Goal: Task Accomplishment & Management: Use online tool/utility

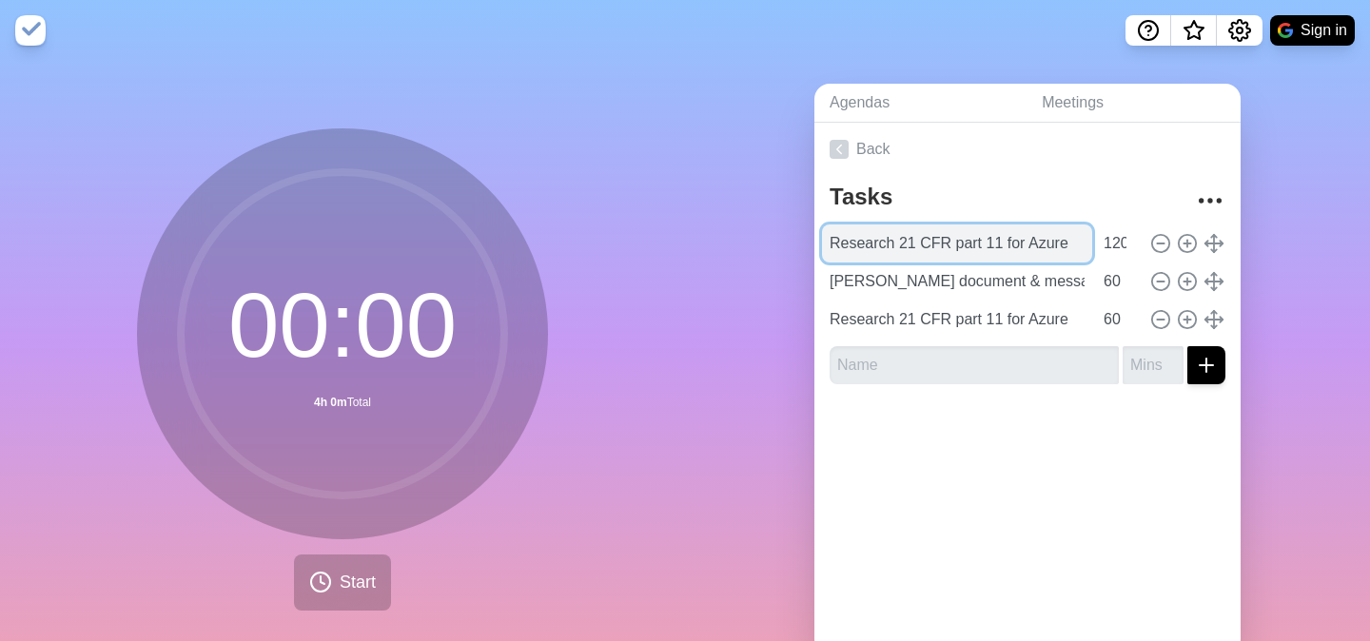
click at [979, 246] on input "Research 21 CFR part 11 for Azure" at bounding box center [957, 243] width 270 height 38
type input "E"
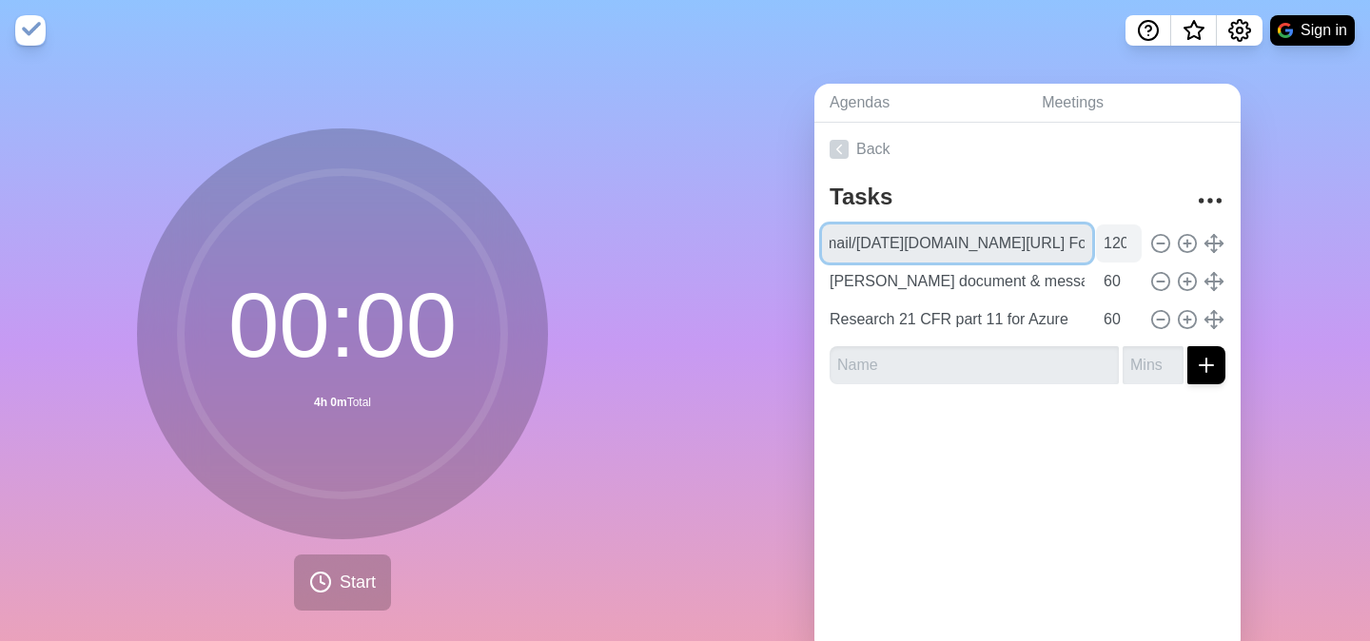
type input "E-mail/[DATE][DOMAIN_NAME][URL] Follow-ups"
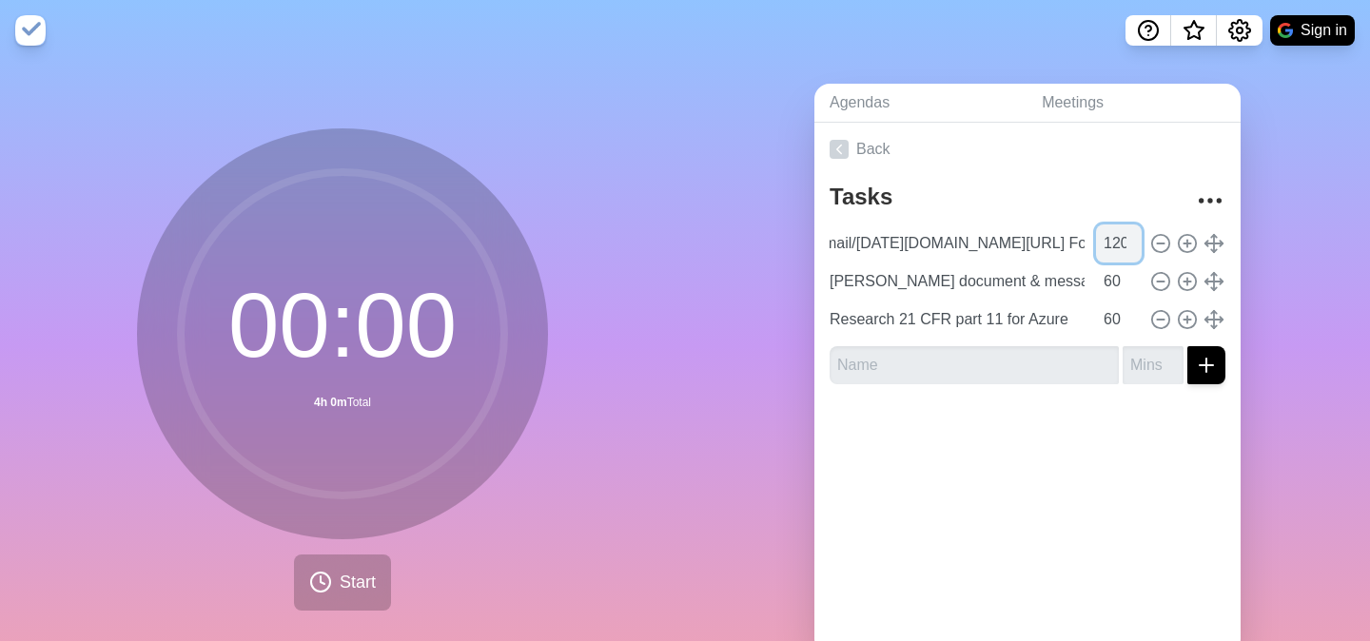
scroll to position [0, 0]
click at [1123, 244] on input "120" at bounding box center [1119, 243] width 46 height 38
type input "30"
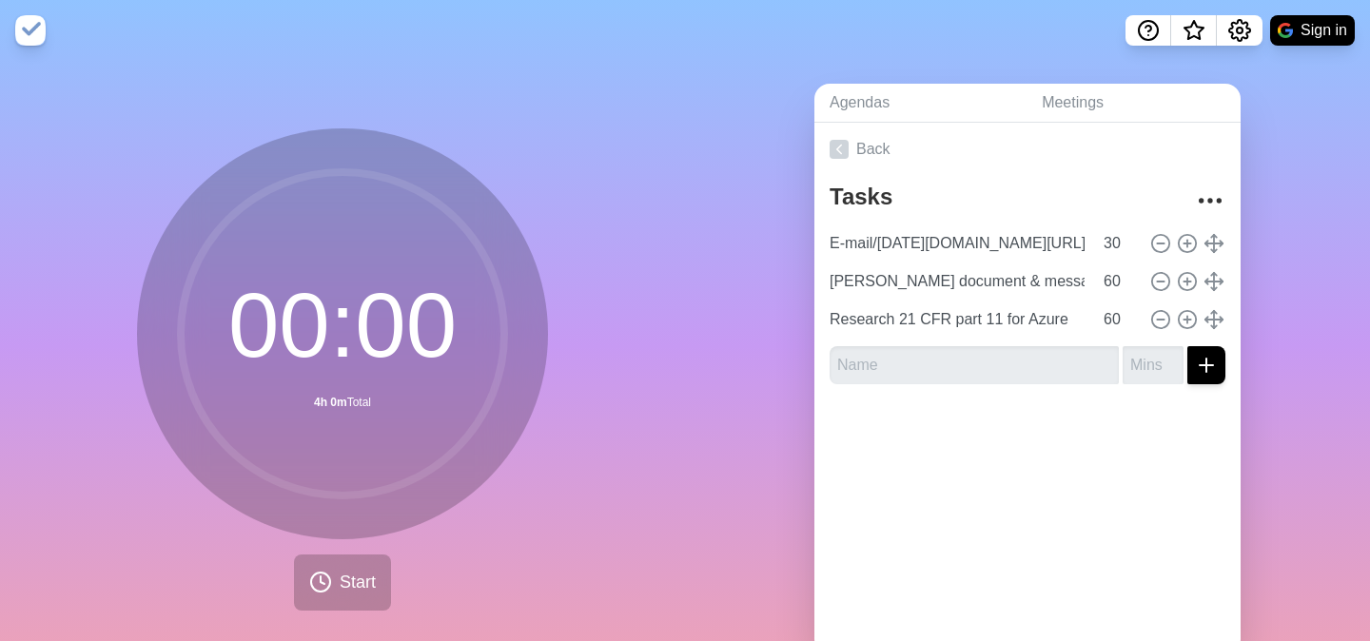
click at [1031, 445] on div at bounding box center [1027, 438] width 426 height 76
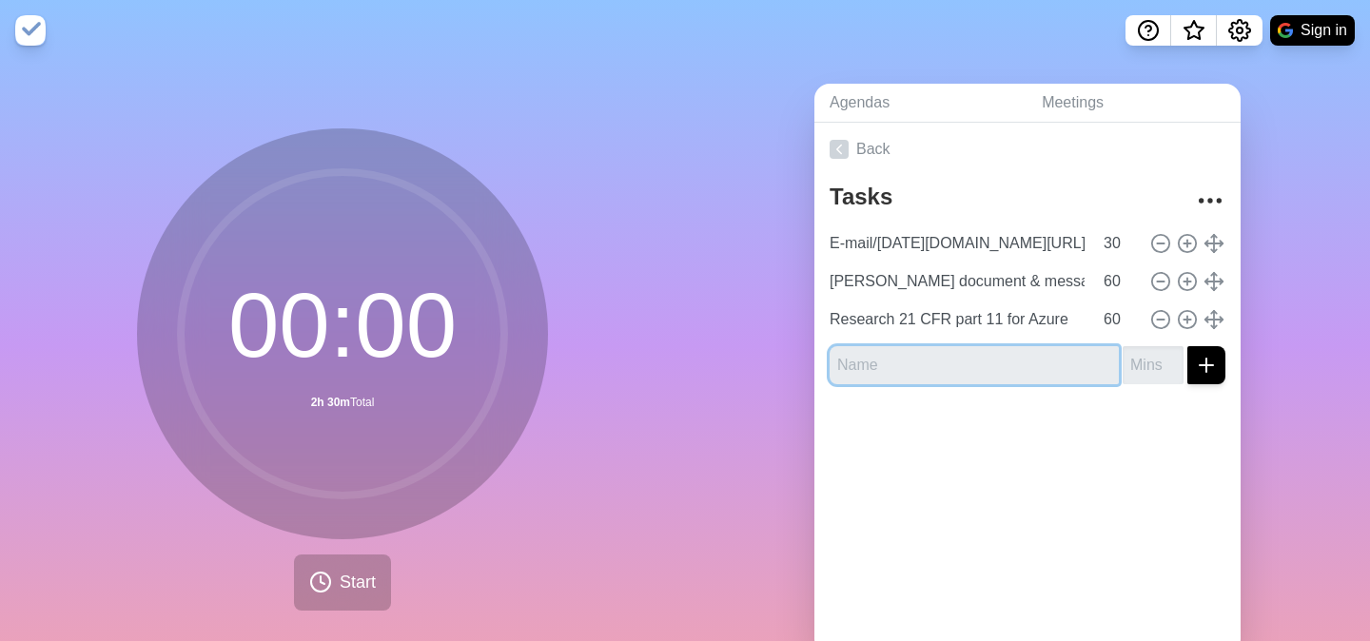
click at [959, 358] on input "text" at bounding box center [973, 365] width 289 height 38
type input "N"
type input "Non-NDA Data Room access - Nimbus"
click at [1065, 400] on div at bounding box center [1027, 438] width 426 height 76
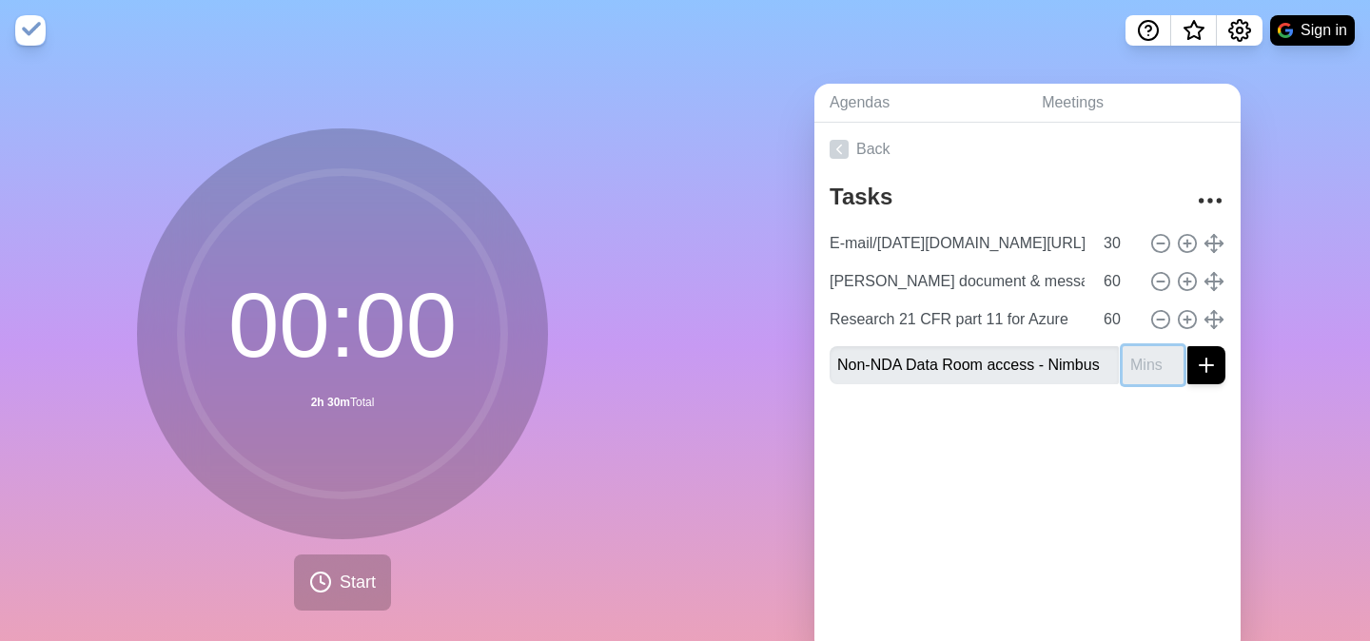
click at [1128, 369] on input "number" at bounding box center [1152, 365] width 61 height 38
type input "20"
click at [1200, 365] on line "submit" at bounding box center [1206, 365] width 13 height 0
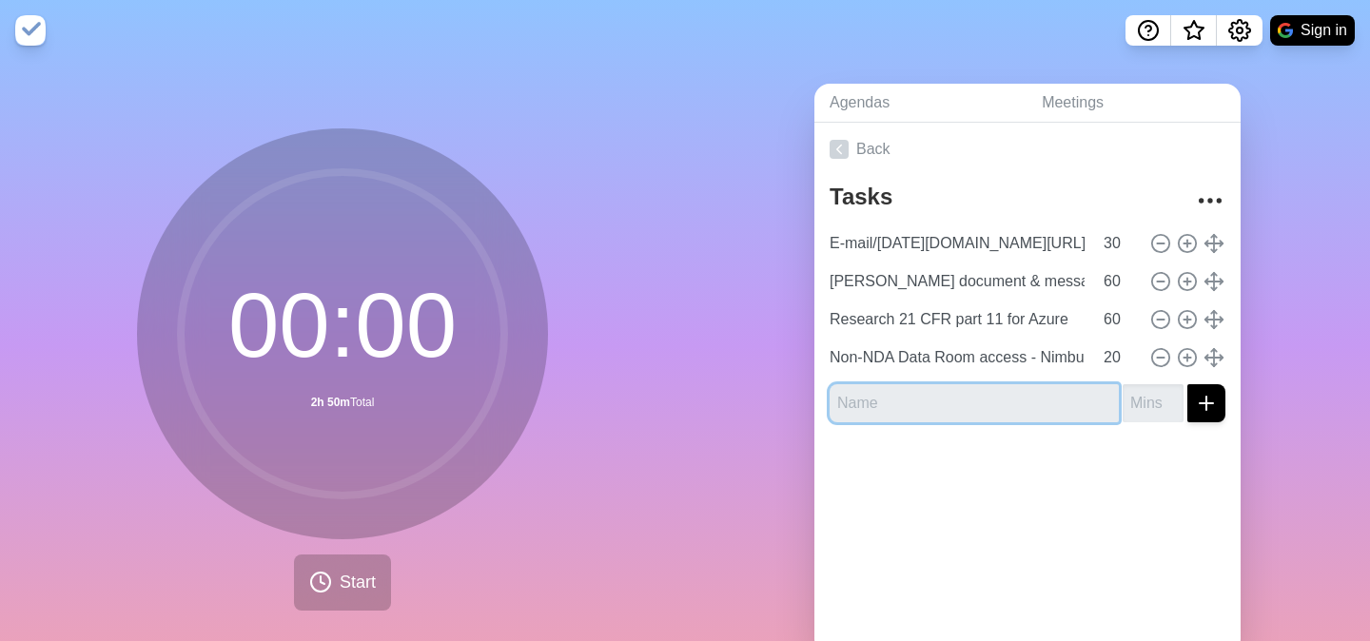
click at [1049, 407] on input "text" at bounding box center [973, 403] width 289 height 38
type input "NDA Data Room - Firmex"
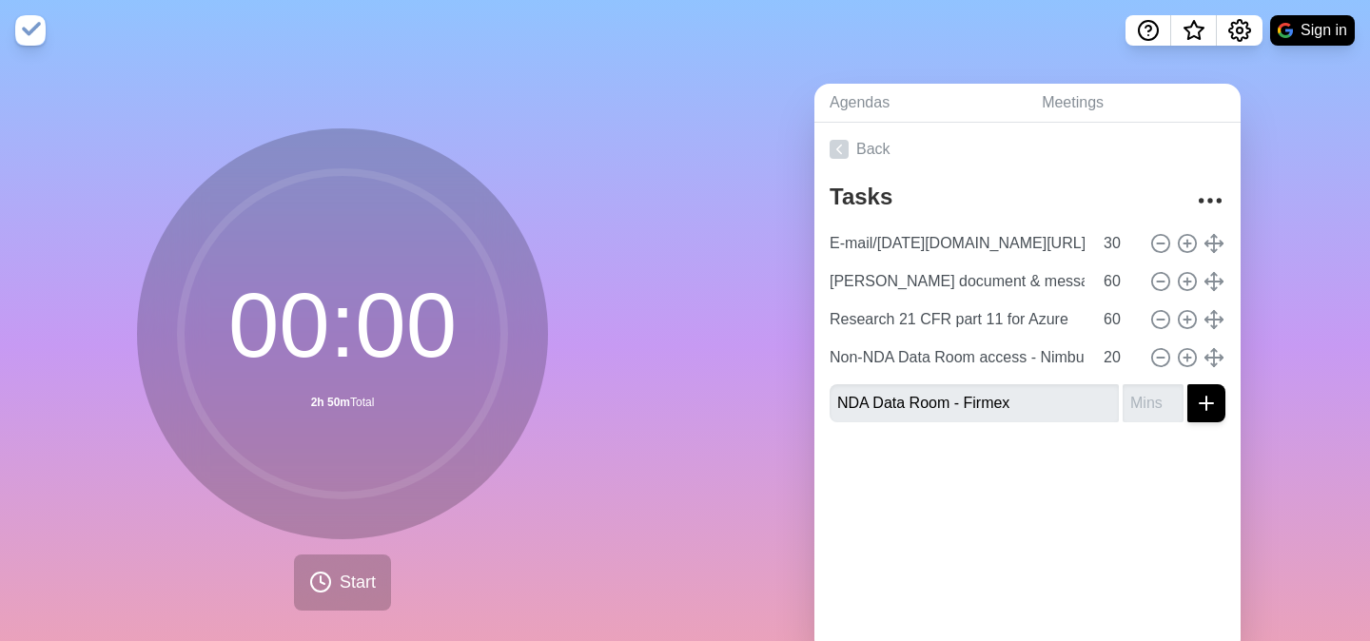
click at [1140, 483] on div at bounding box center [1027, 476] width 426 height 76
click at [1137, 415] on input "number" at bounding box center [1152, 403] width 61 height 38
type input "30"
click at [1213, 403] on line "submit" at bounding box center [1206, 403] width 13 height 0
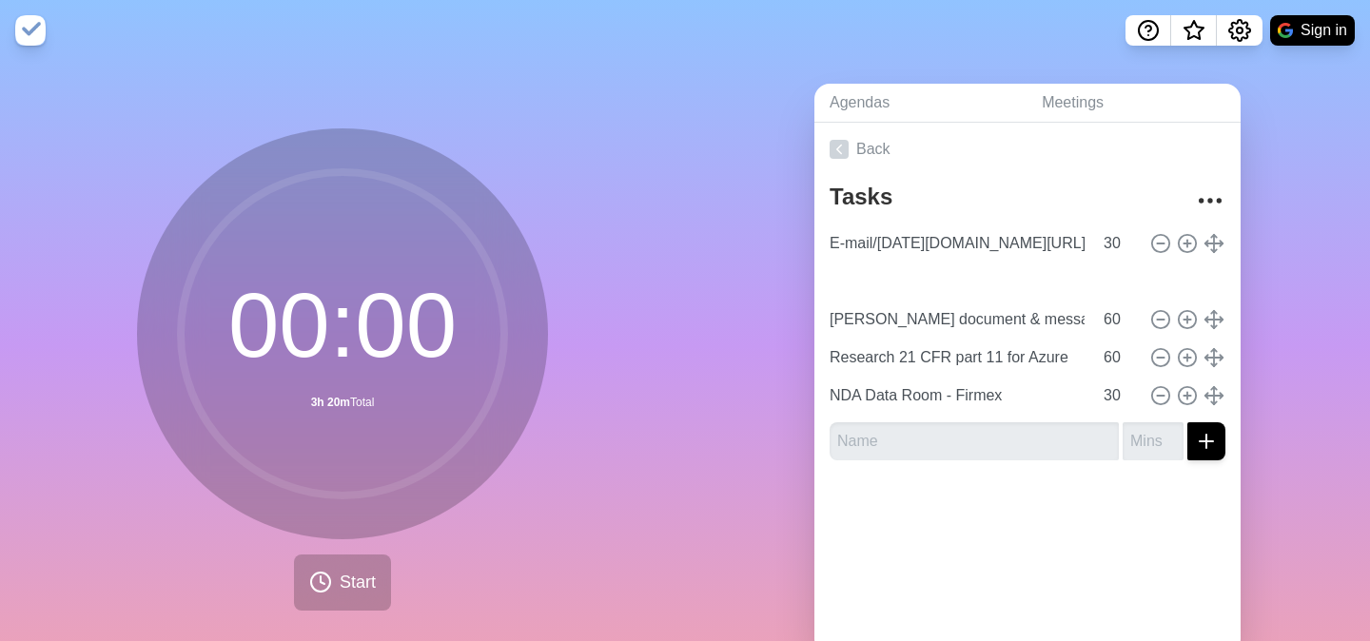
type input "Non-NDA Data Room access - Nimbus"
type input "20"
type input "[PERSON_NAME] document & message review"
type input "Research 21 CFR part 11 for Azure"
type input "60"
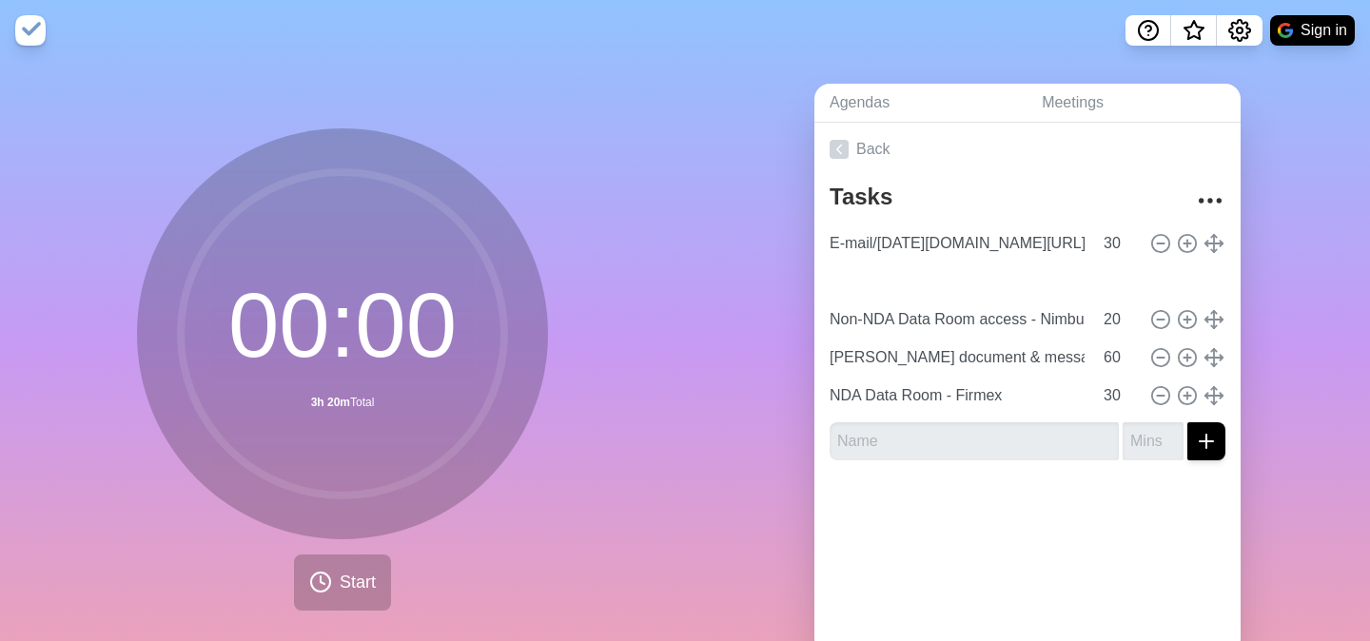
drag, startPoint x: 1214, startPoint y: 356, endPoint x: 1212, endPoint y: 273, distance: 82.8
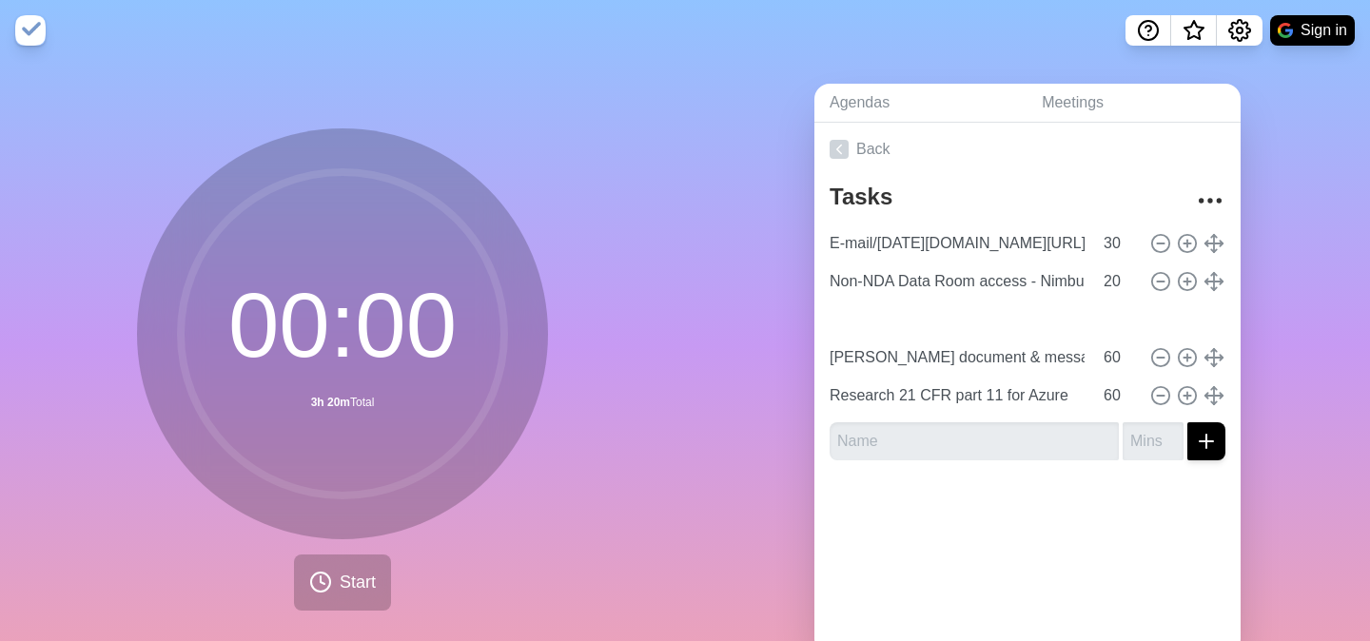
type input "NDA Data Room - Firmex"
type input "30"
type input "[PERSON_NAME] document & message review"
type input "Research 21 CFR part 11 for Azure"
type input "60"
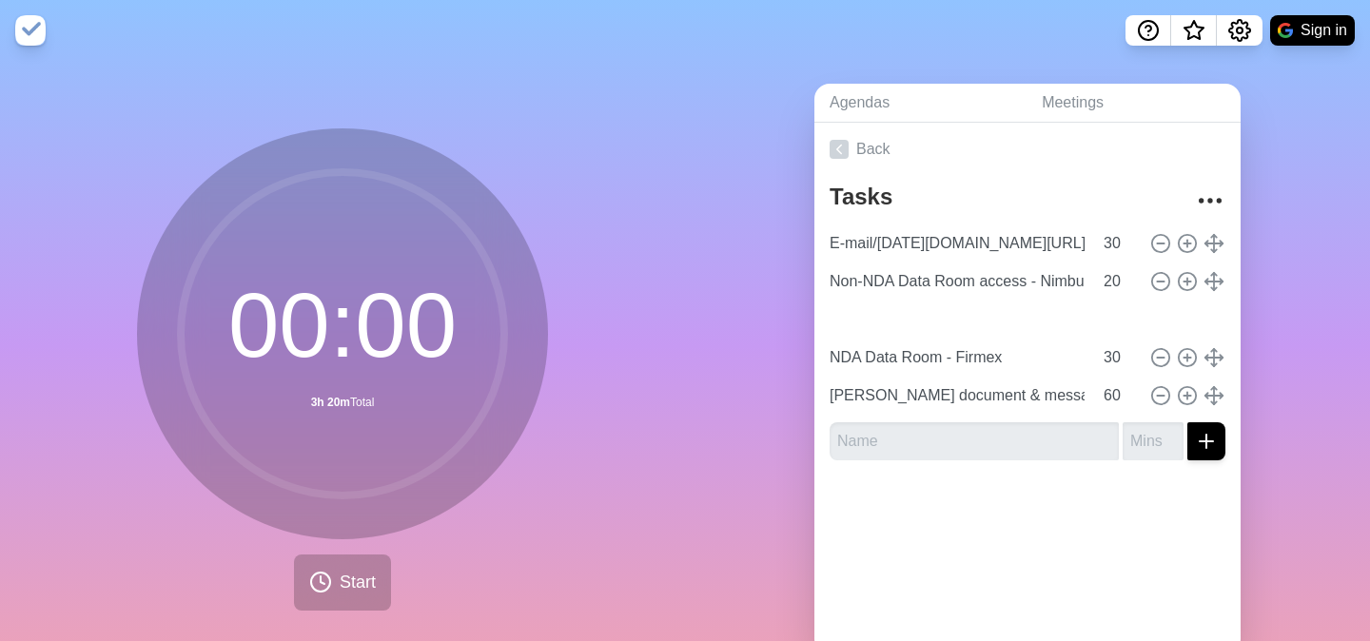
drag, startPoint x: 1216, startPoint y: 393, endPoint x: 1216, endPoint y: 320, distance: 73.2
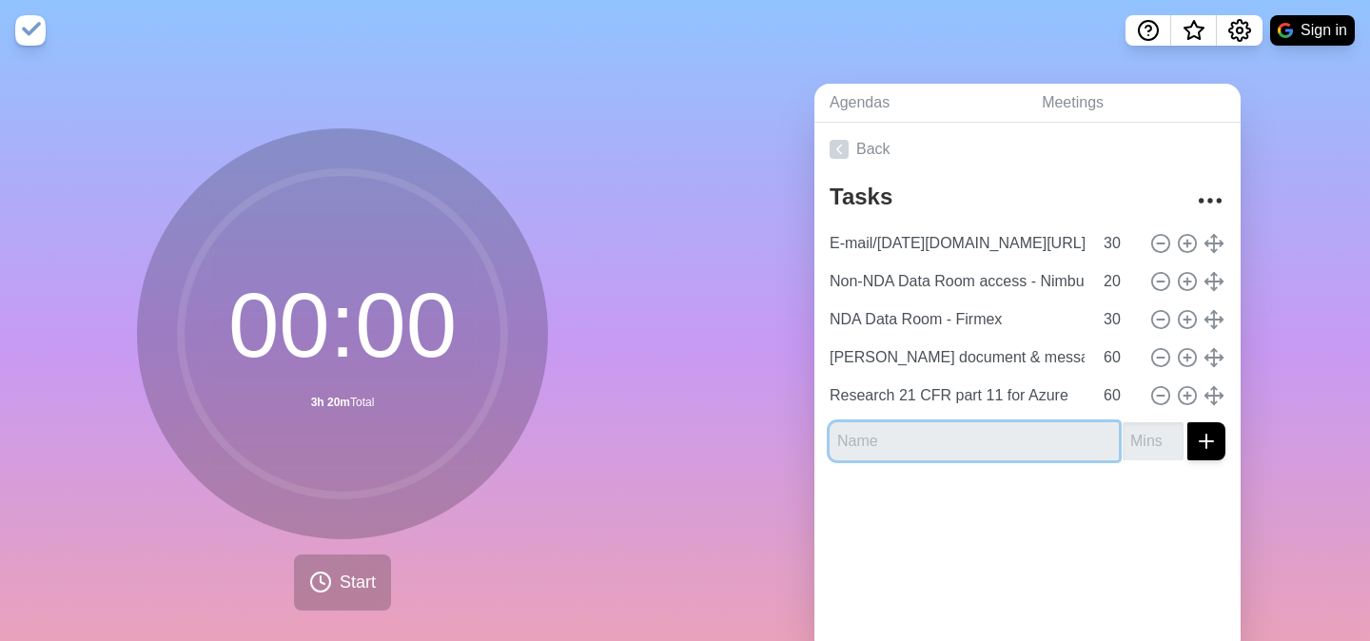
click at [1040, 449] on input "text" at bounding box center [973, 441] width 289 height 38
type input "E-mails - LHSC Contract"
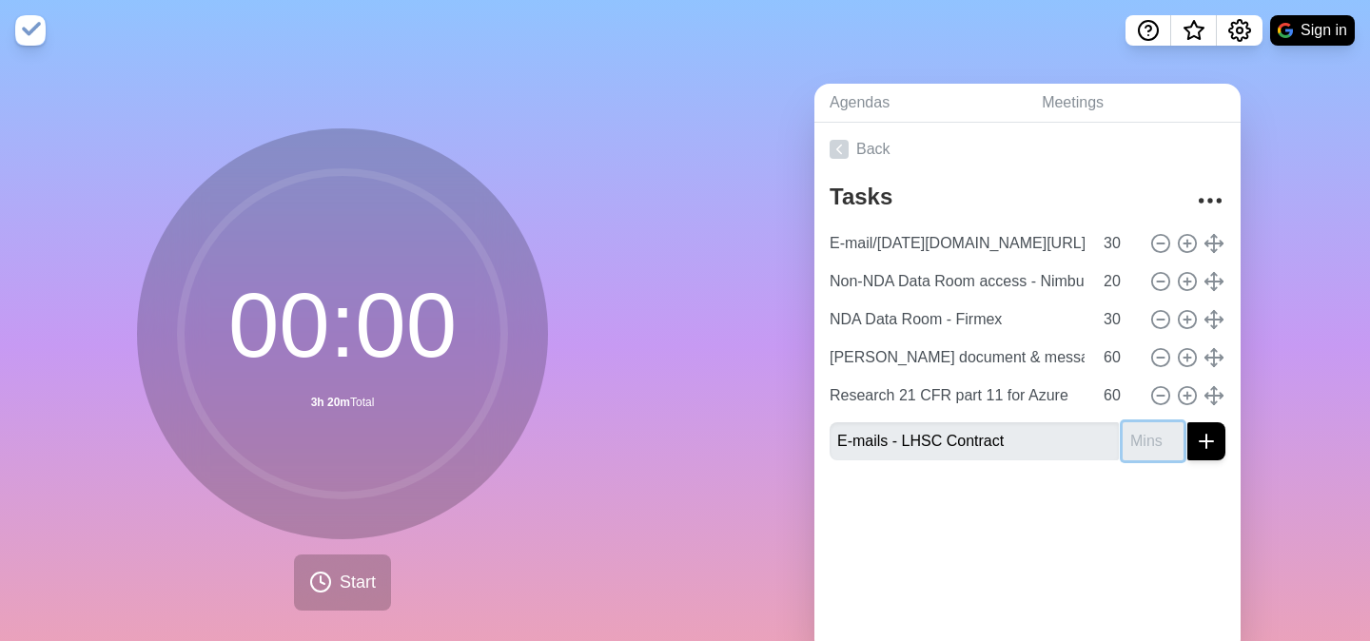
click at [1156, 449] on input "number" at bounding box center [1152, 441] width 61 height 38
type input "40"
click at [1207, 448] on icon "submit" at bounding box center [1206, 441] width 23 height 23
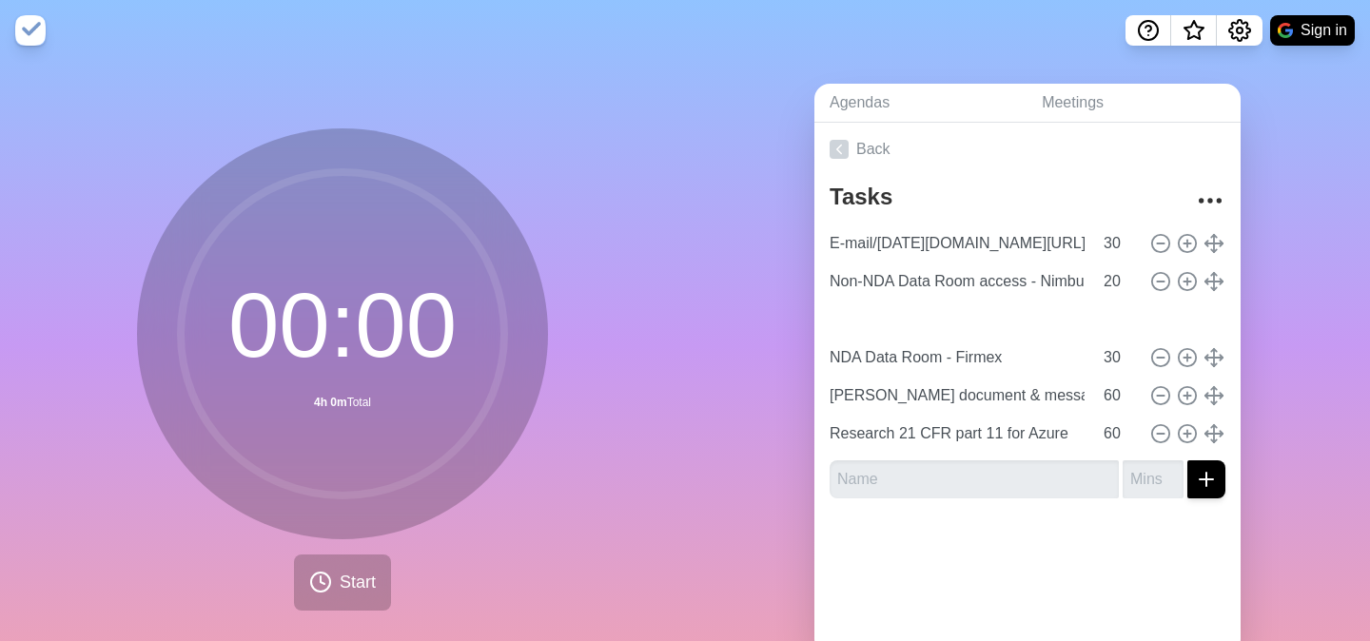
type input "E-mails - LHSC Contract"
type input "40"
type input "NDA Data Room - Firmex"
type input "30"
type input "[PERSON_NAME] document & message review"
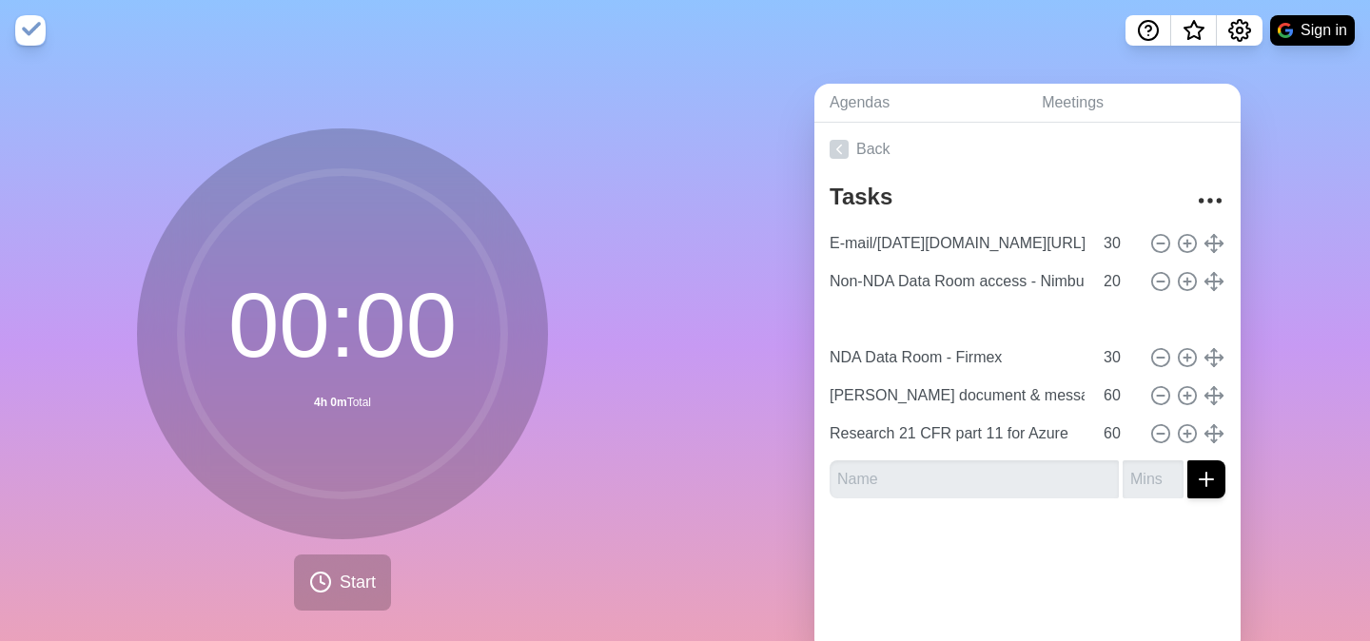
type input "Research 21 CFR part 11 for Azure"
type input "60"
drag, startPoint x: 1216, startPoint y: 437, endPoint x: 1209, endPoint y: 323, distance: 113.4
type input "[PERSON_NAME] document & message review"
type input "Research 21 CFR part 11 for Azure"
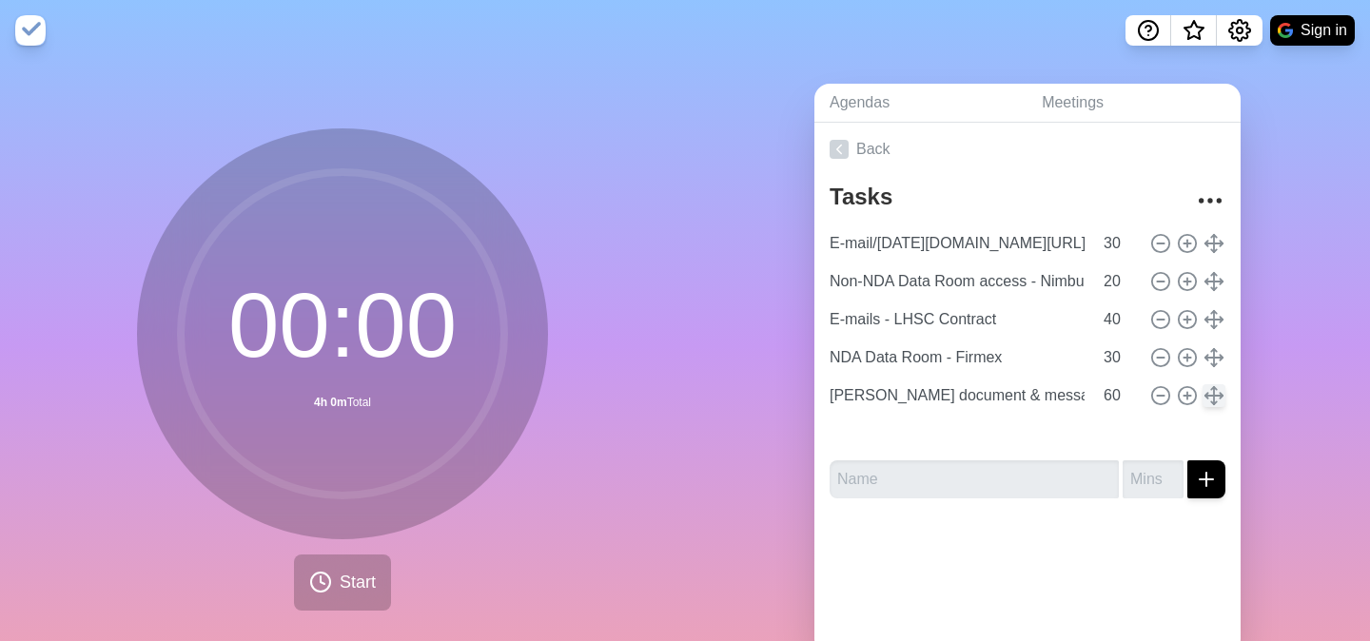
drag, startPoint x: 1211, startPoint y: 393, endPoint x: 1211, endPoint y: 436, distance: 42.8
click at [1166, 436] on icon at bounding box center [1160, 433] width 21 height 21
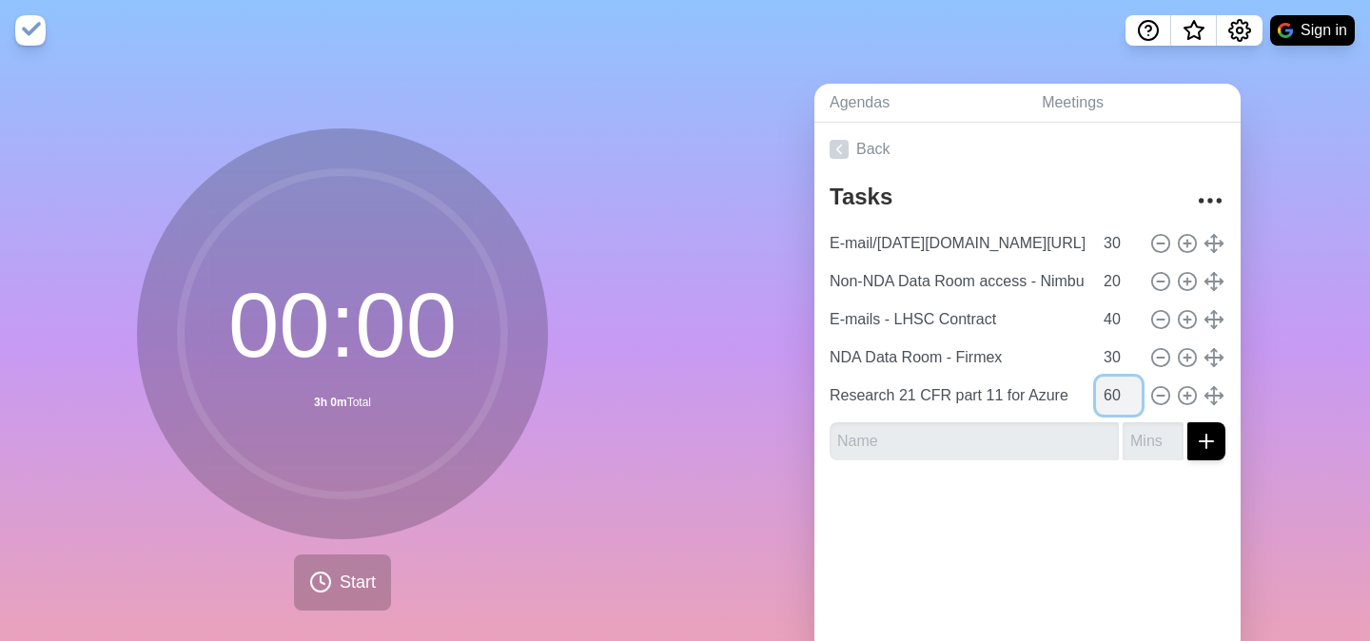
click at [1114, 394] on input "60" at bounding box center [1119, 396] width 46 height 38
click at [1053, 516] on div at bounding box center [1027, 514] width 426 height 76
